Goal: Task Accomplishment & Management: Manage account settings

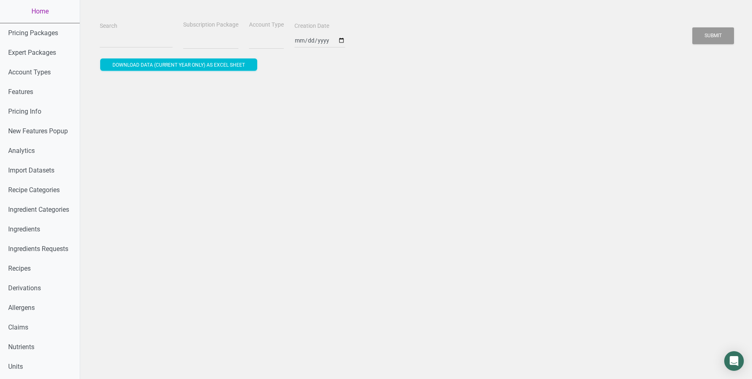
select select
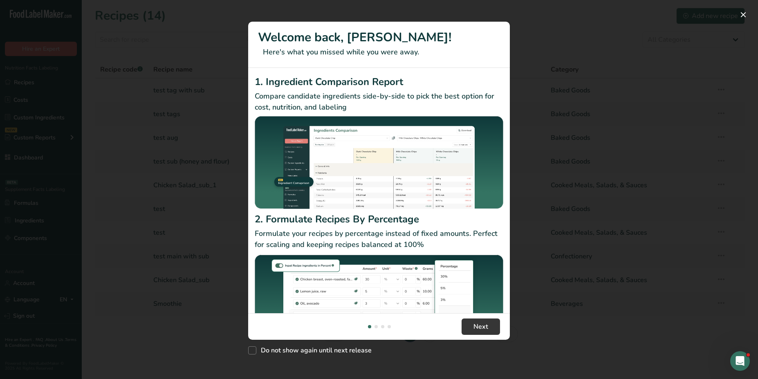
click at [546, 123] on div "New Features" at bounding box center [379, 189] width 758 height 379
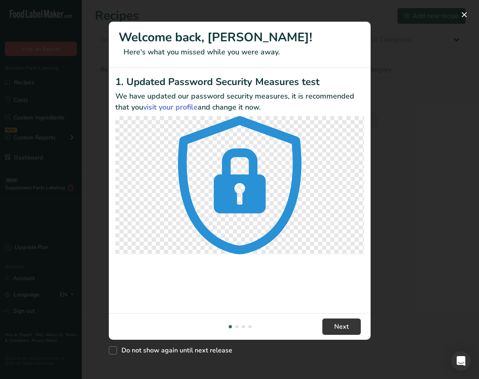
click at [386, 152] on div "New Features" at bounding box center [239, 189] width 479 height 379
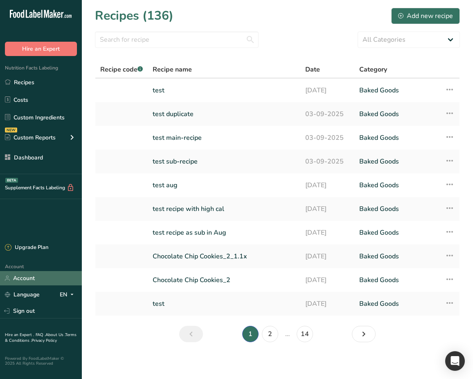
click at [50, 275] on link "Account" at bounding box center [41, 278] width 82 height 14
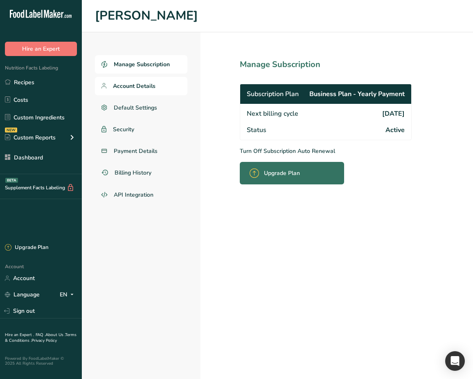
click at [142, 88] on span "Account Details" at bounding box center [134, 86] width 43 height 9
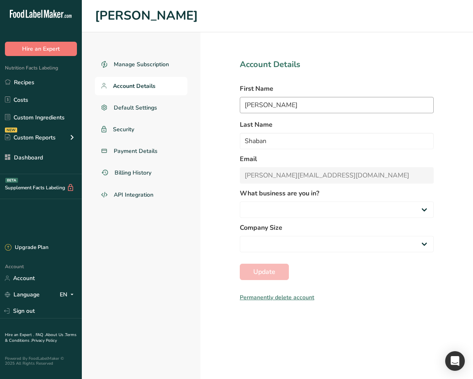
select select
select select "16"
click at [307, 112] on input "[PERSON_NAME]" at bounding box center [337, 105] width 194 height 16
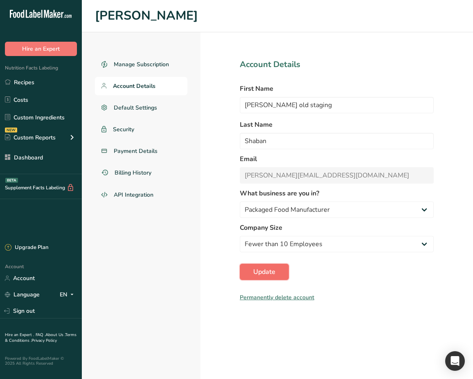
click at [264, 271] on span "Update" at bounding box center [264, 272] width 22 height 10
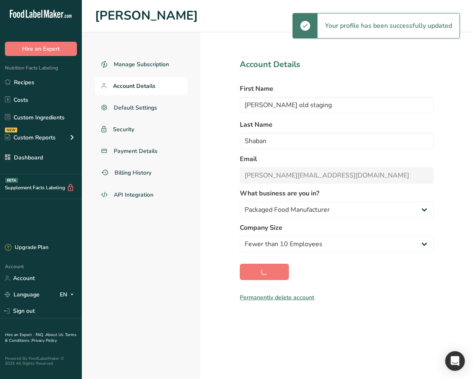
type input "[PERSON_NAME]"
type input "old staging Shaban"
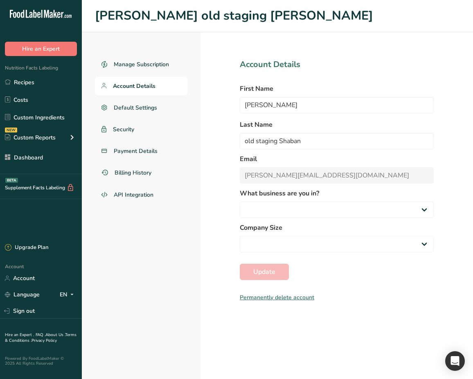
select select "16"
select select
select select "16"
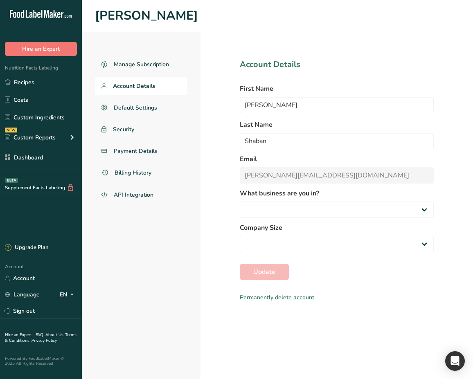
select select "16"
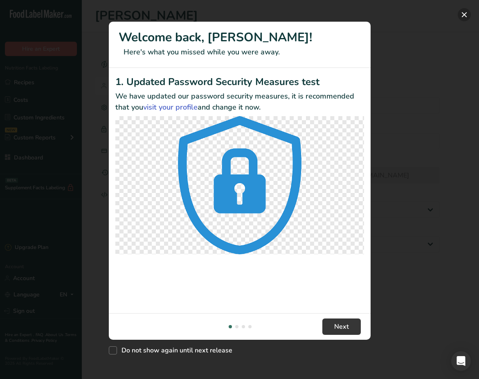
click at [463, 15] on button "New Features" at bounding box center [464, 14] width 13 height 13
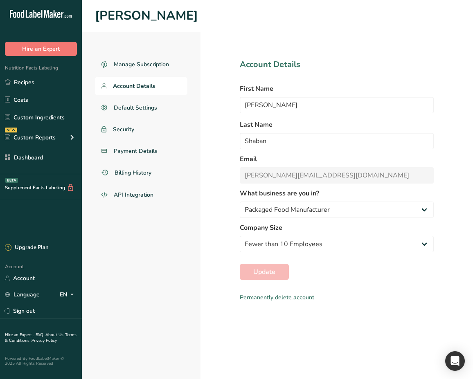
click at [218, 126] on section "Account Details First Name [PERSON_NAME] Last Name [PERSON_NAME] [PERSON_NAME][…" at bounding box center [336, 205] width 272 height 347
